Goal: Navigation & Orientation: Find specific page/section

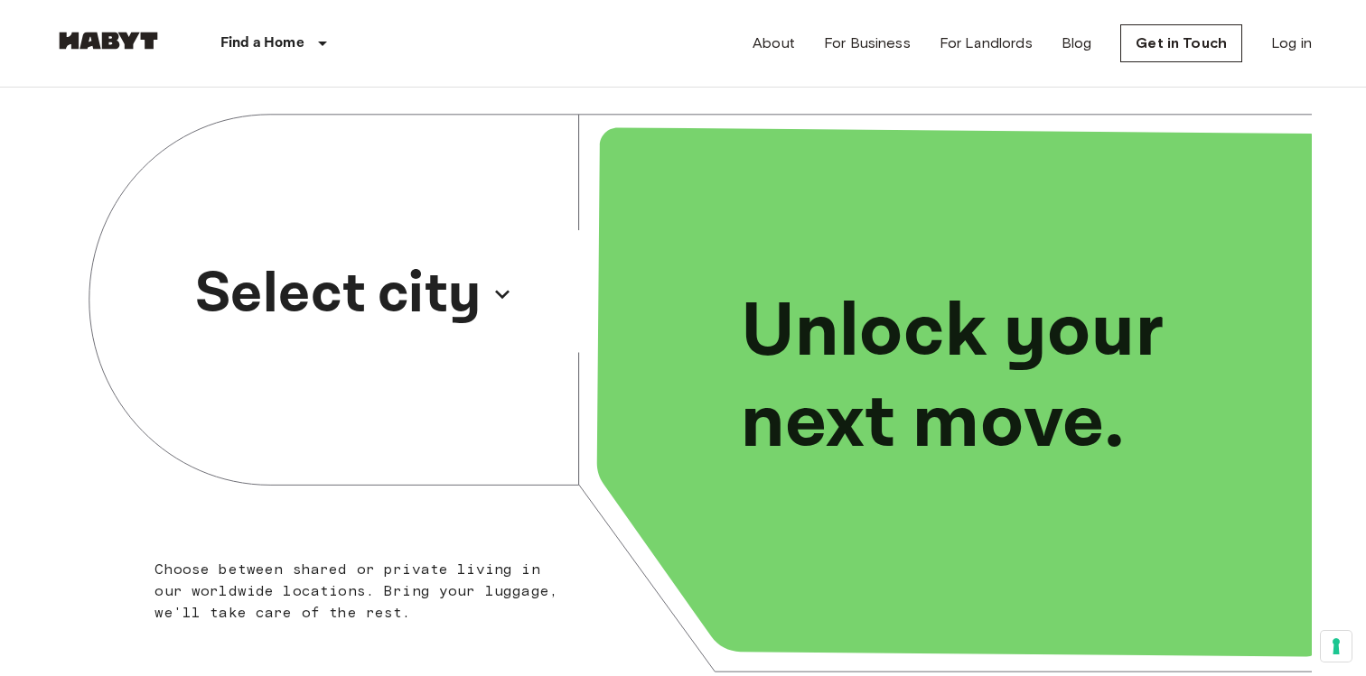
click at [465, 299] on p "Select city" at bounding box center [338, 294] width 286 height 87
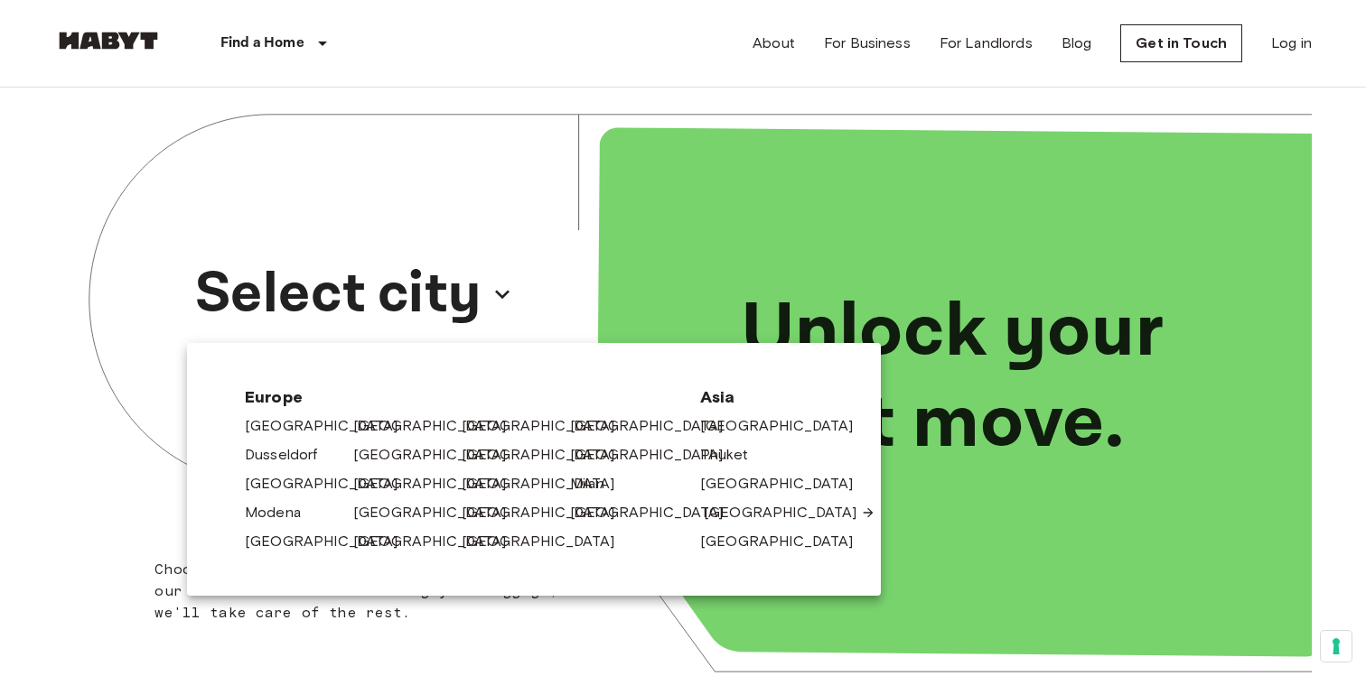
click at [757, 514] on link "[GEOGRAPHIC_DATA]" at bounding box center [790, 513] width 172 height 22
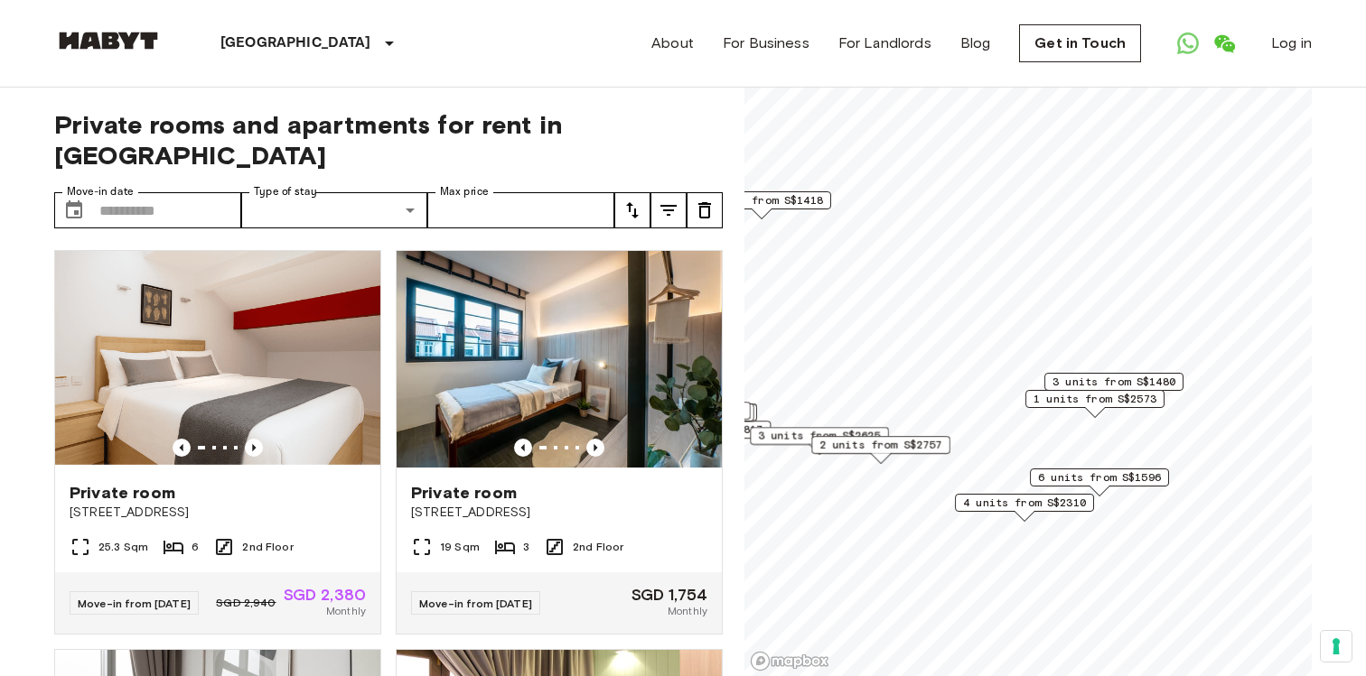
drag, startPoint x: 1152, startPoint y: 309, endPoint x: 1034, endPoint y: 392, distance: 144.6
click at [1034, 392] on span "1 units from S$2573" at bounding box center [1094, 399] width 123 height 16
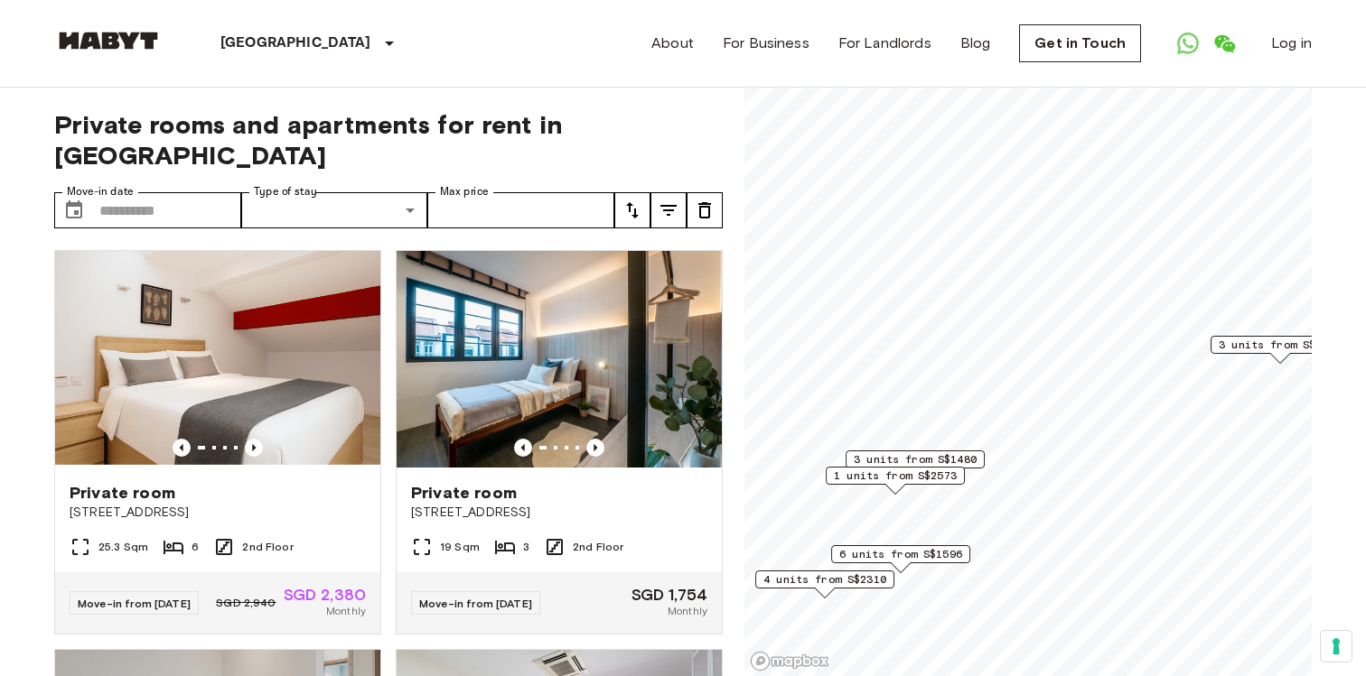
click at [893, 461] on span "3 units from S$1480" at bounding box center [914, 460] width 123 height 16
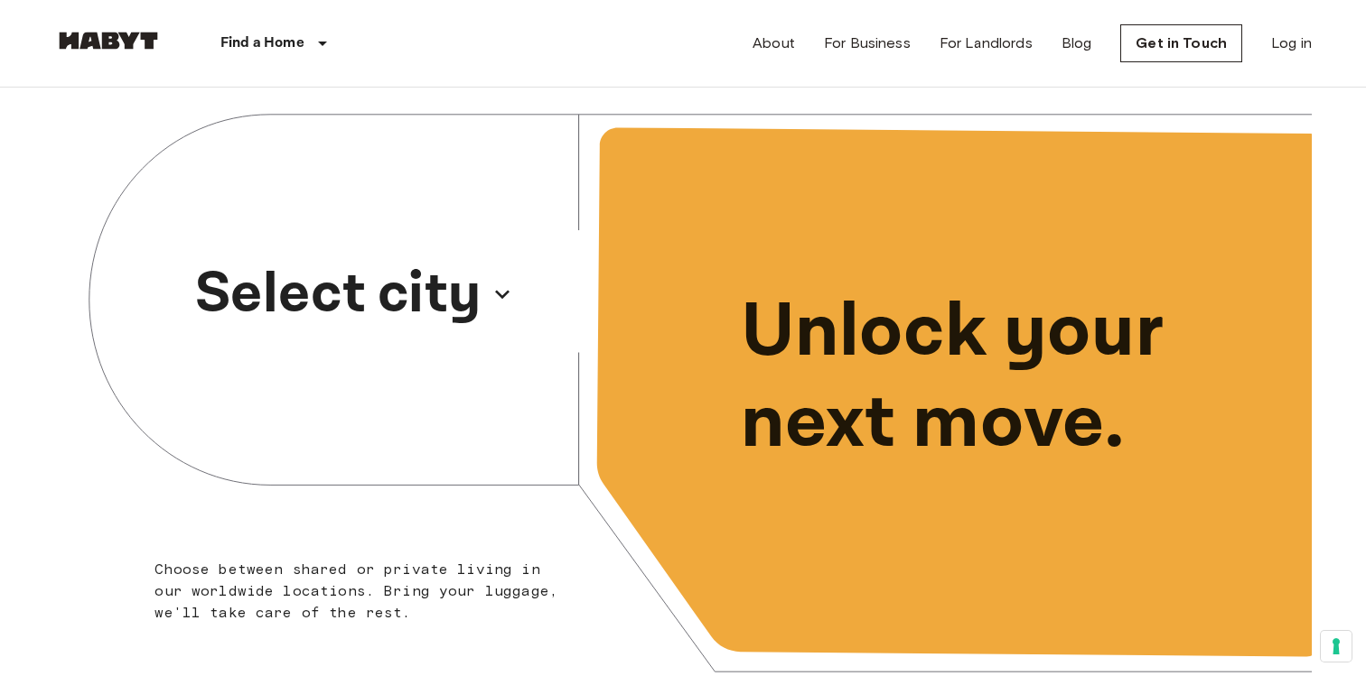
click at [416, 320] on p "Select city" at bounding box center [338, 294] width 286 height 87
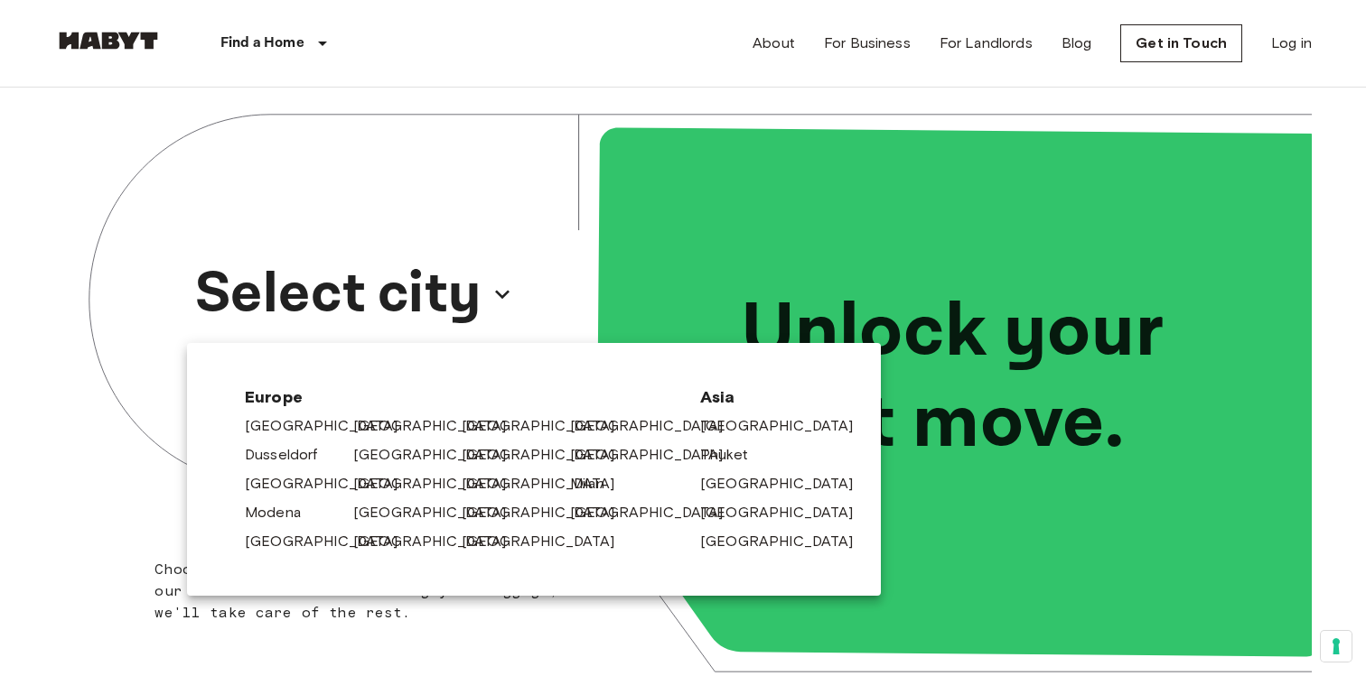
click at [256, 158] on div at bounding box center [683, 338] width 1366 height 676
